Goal: Information Seeking & Learning: Learn about a topic

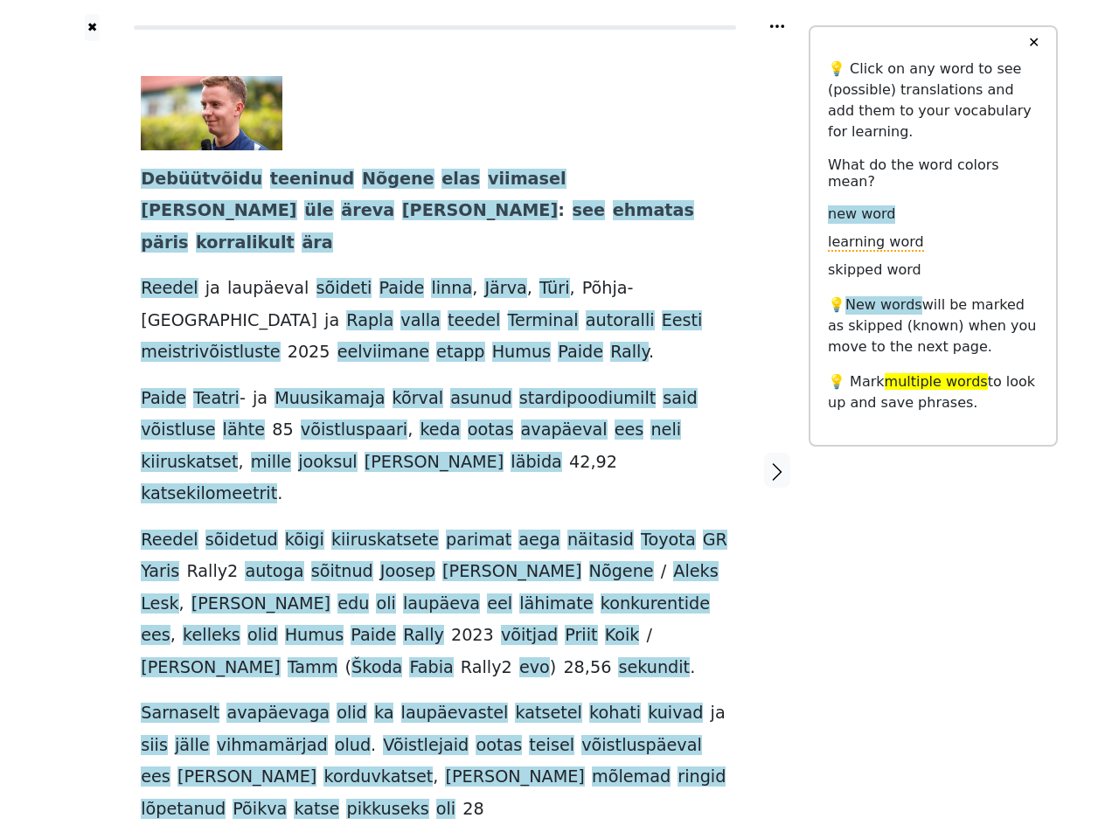
click at [560, 420] on div "Debüütvõidu teeninud Nõgene elas viimasel [PERSON_NAME] üle äreva [PERSON_NAME]…" at bounding box center [435, 450] width 588 height 749
click at [777, 26] on icon at bounding box center [777, 25] width 14 height 3
click at [92, 408] on div at bounding box center [92, 470] width 62 height 859
click at [521, 420] on span "avapäeval" at bounding box center [564, 431] width 87 height 22
click at [192, 180] on span "Debüütvõidu" at bounding box center [202, 180] width 122 height 22
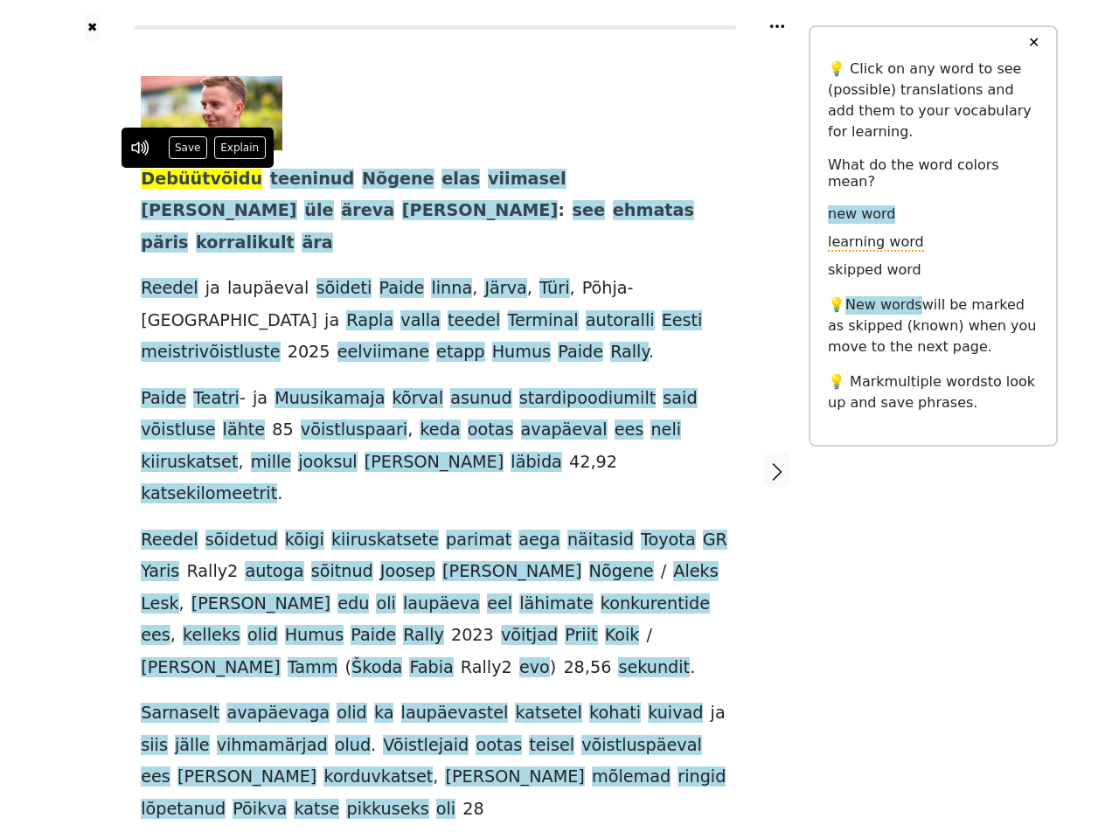
click at [286, 180] on span "teeninud" at bounding box center [312, 180] width 85 height 22
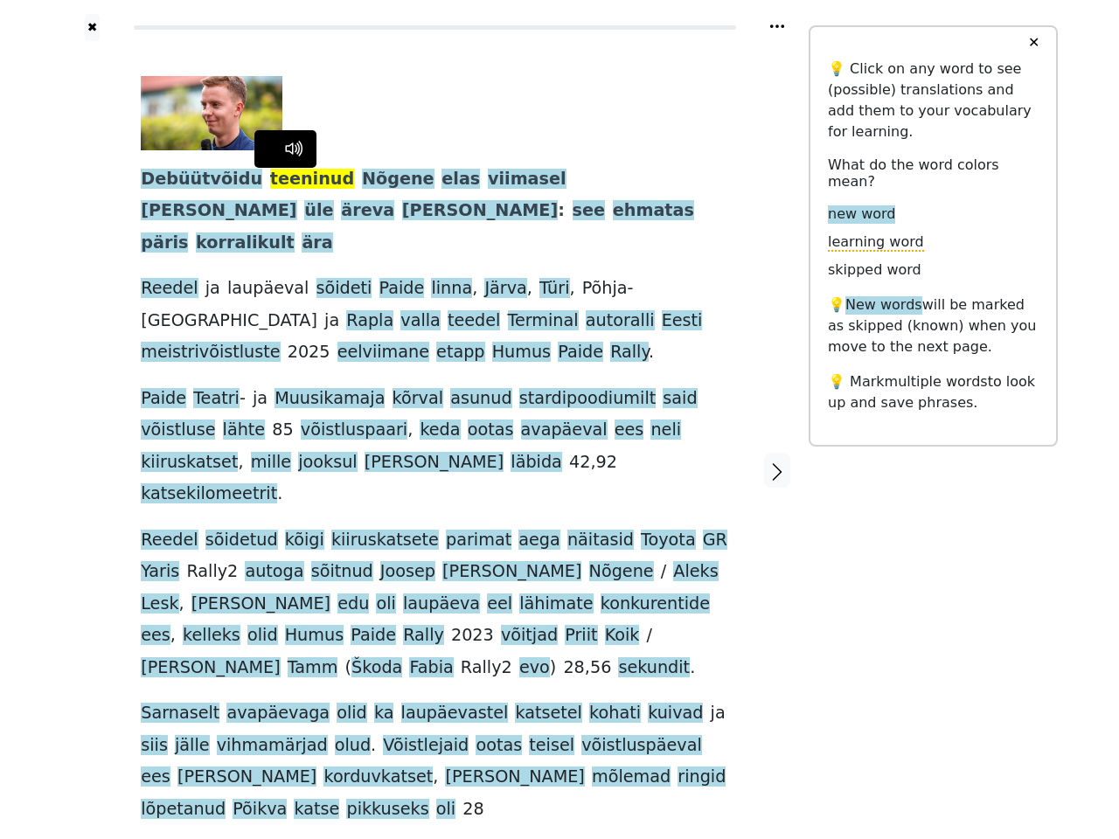
click at [362, 180] on span "Nõgene" at bounding box center [398, 180] width 73 height 22
click at [442, 180] on span "elas" at bounding box center [461, 180] width 38 height 22
click at [488, 180] on span "viimasel" at bounding box center [527, 180] width 79 height 22
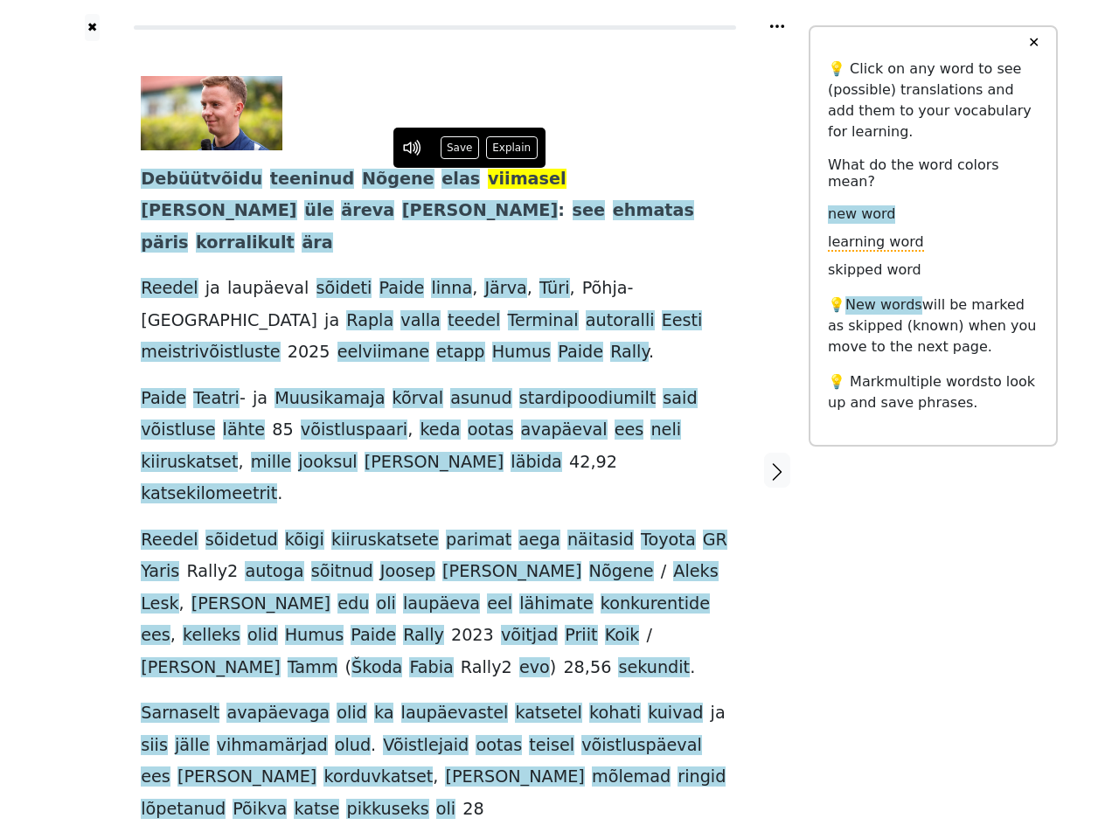
click at [296, 200] on span "[PERSON_NAME]" at bounding box center [219, 211] width 156 height 22
